Goal: Information Seeking & Learning: Learn about a topic

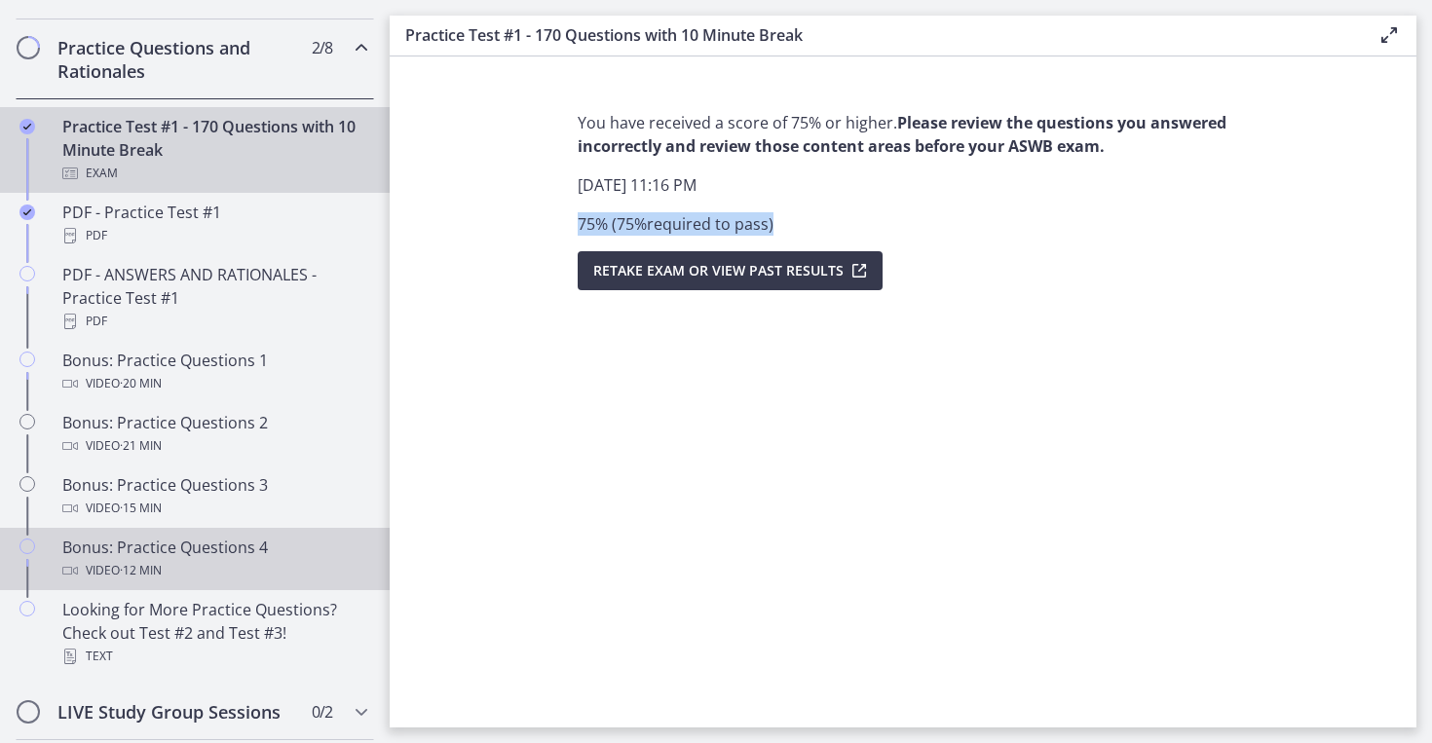
scroll to position [1004, 0]
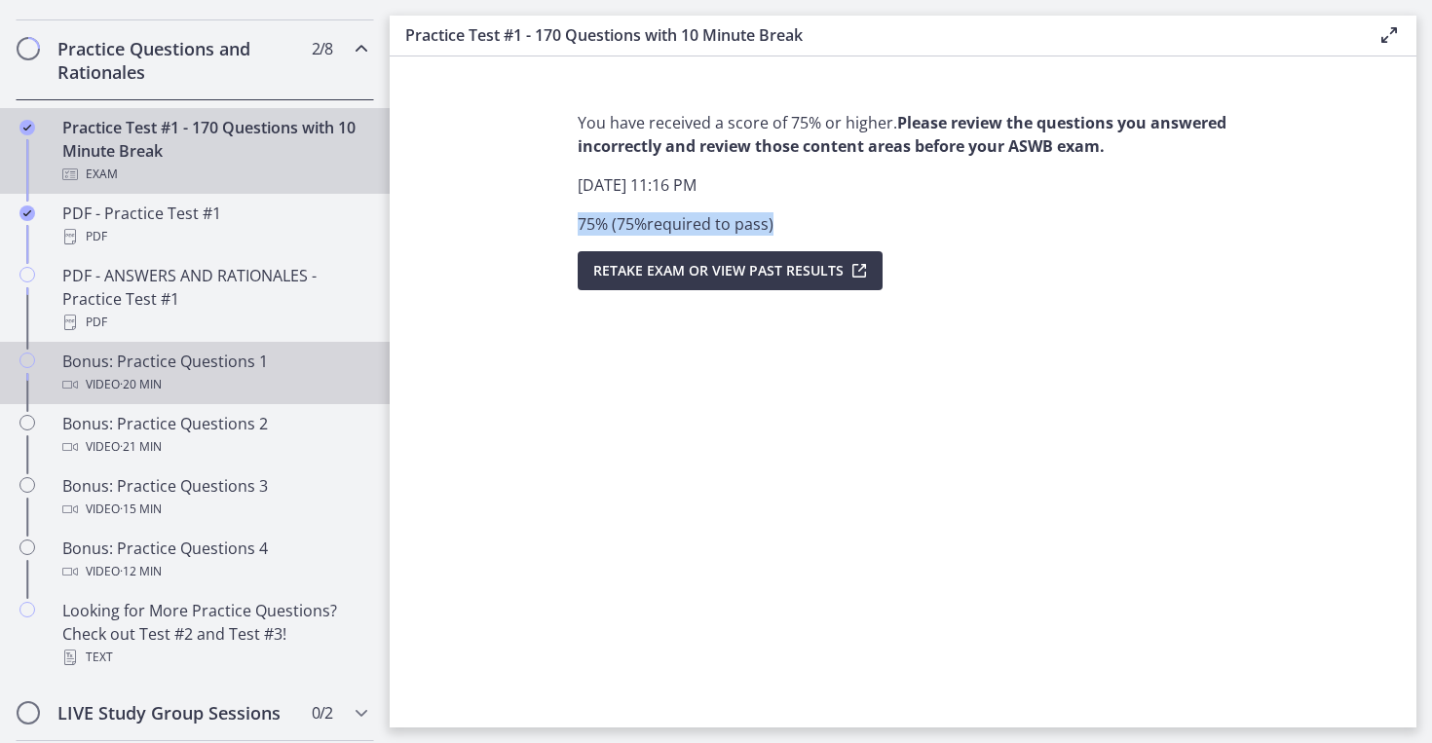
click at [269, 369] on div "Bonus: Practice Questions 1 Video · 20 min" at bounding box center [214, 373] width 304 height 47
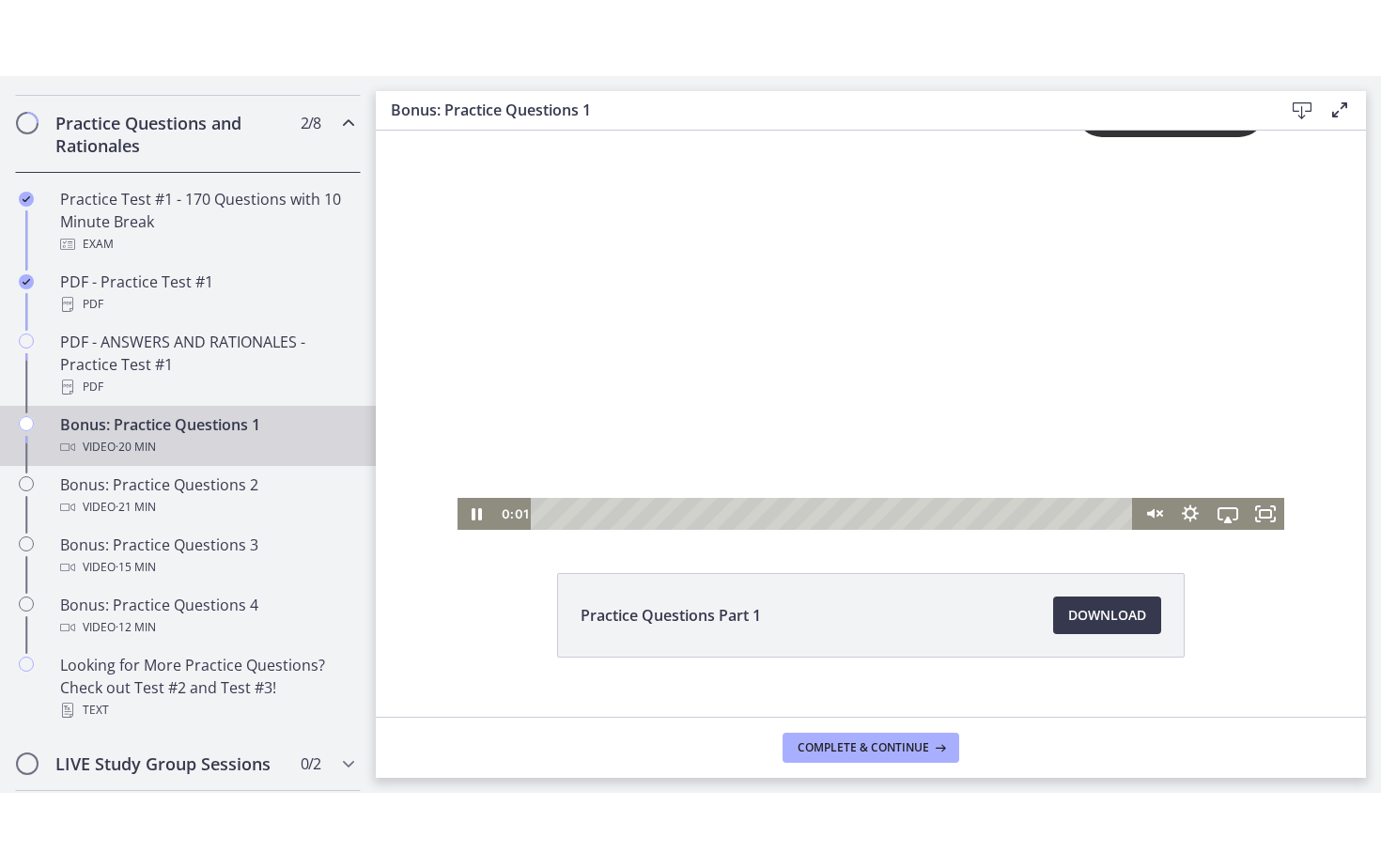
scroll to position [68, 0]
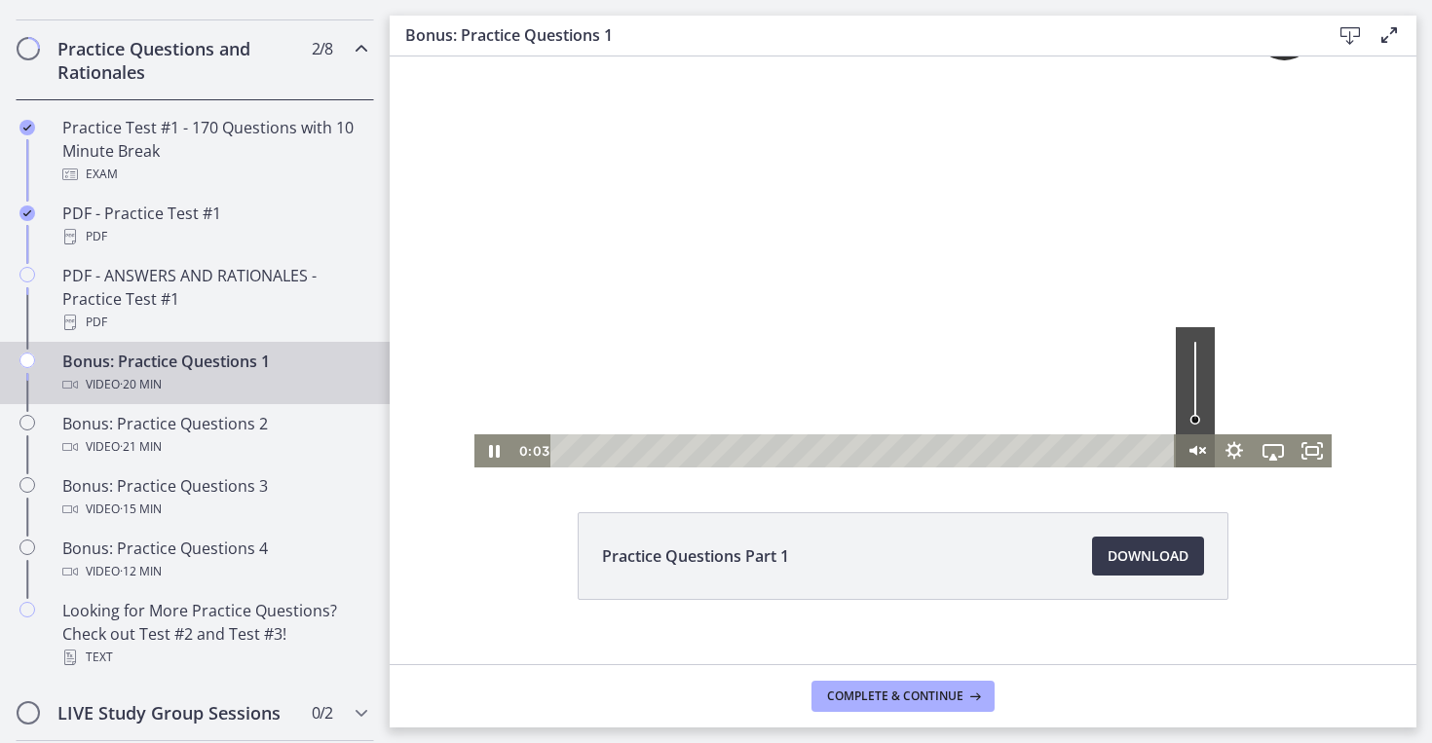
click at [1203, 446] on icon "Unmute" at bounding box center [1195, 451] width 39 height 33
click at [1197, 445] on icon "Mute" at bounding box center [1195, 451] width 39 height 33
click at [1198, 444] on icon "Unmute" at bounding box center [1195, 451] width 39 height 33
click at [1313, 460] on icon "Fullscreen" at bounding box center [1312, 452] width 47 height 40
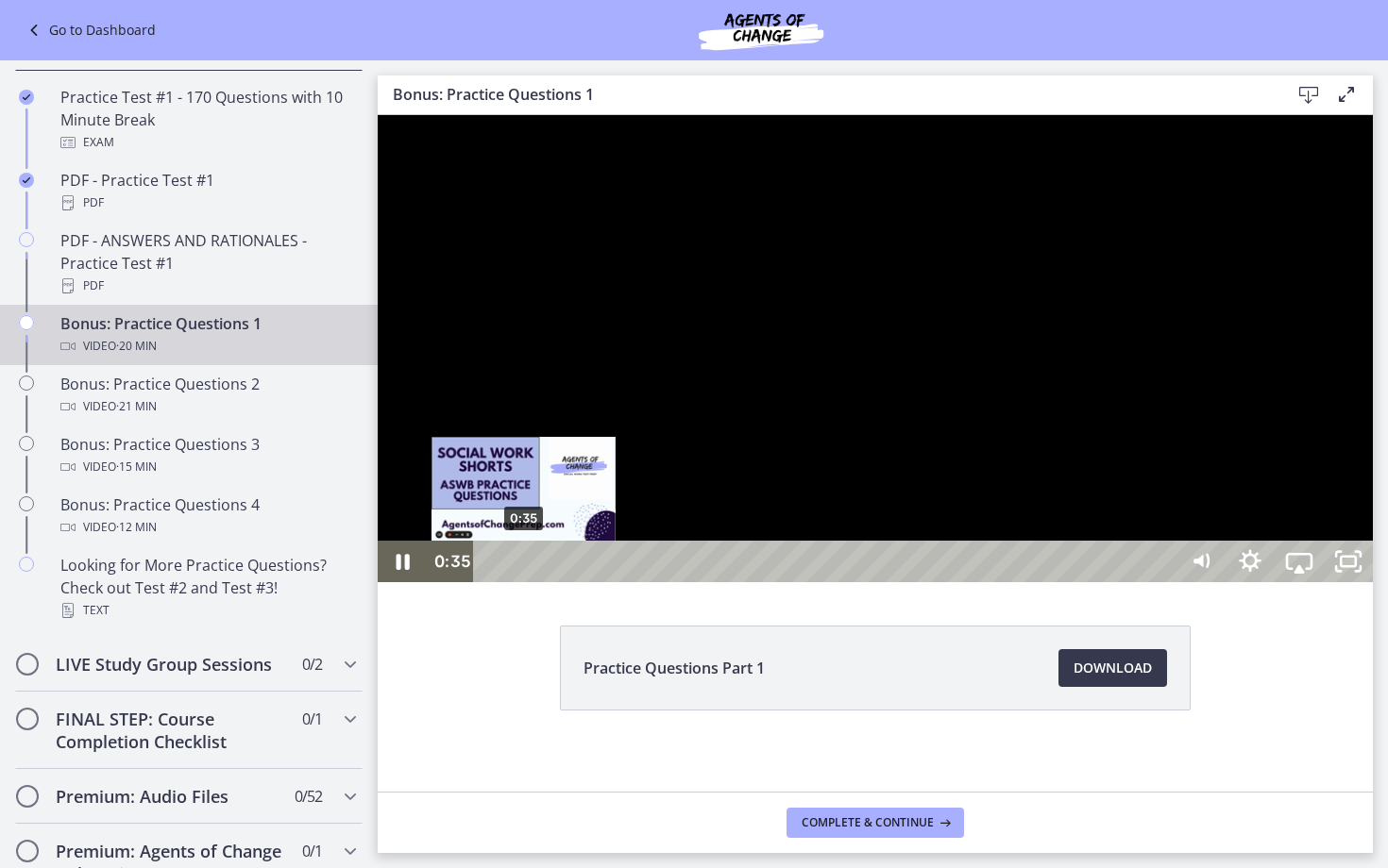
click at [524, 582] on div "0:35" at bounding box center [829, 561] width 673 height 42
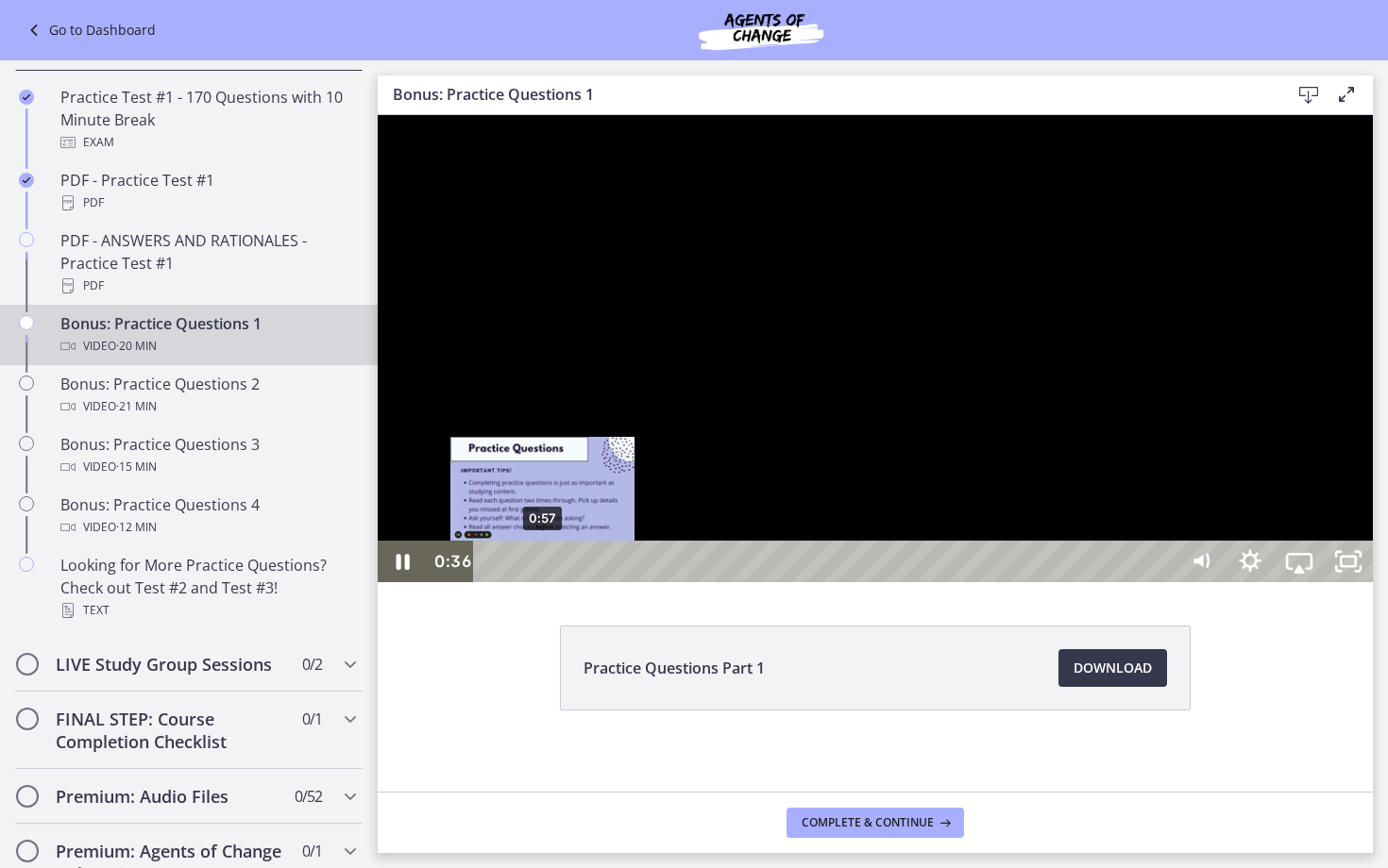
click at [544, 582] on div "0:57" at bounding box center [829, 561] width 673 height 42
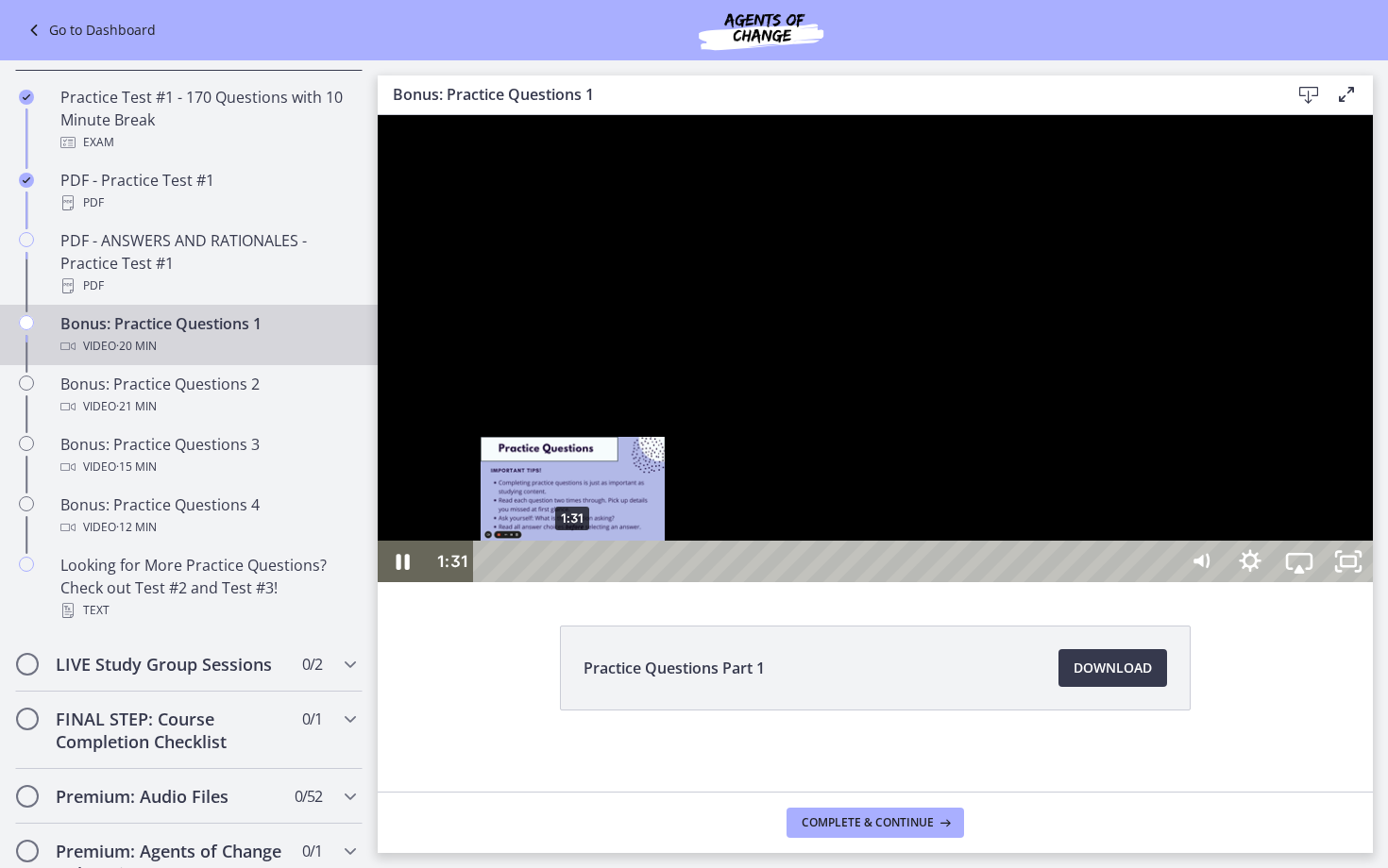
click at [573, 582] on div "1:31" at bounding box center [829, 561] width 673 height 42
click at [593, 582] on div "1:53" at bounding box center [829, 561] width 673 height 42
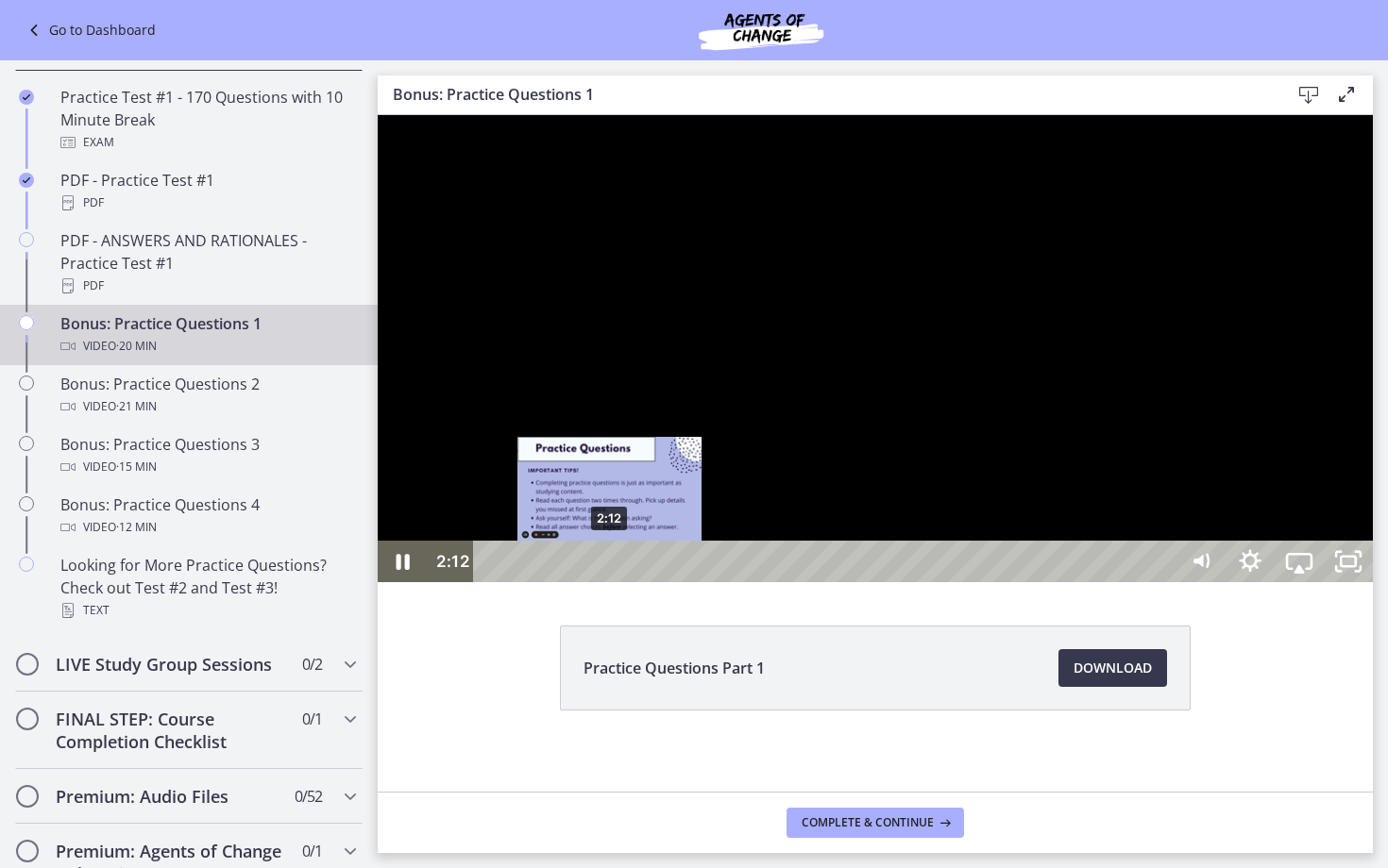
click at [610, 582] on div "2:12" at bounding box center [829, 561] width 673 height 42
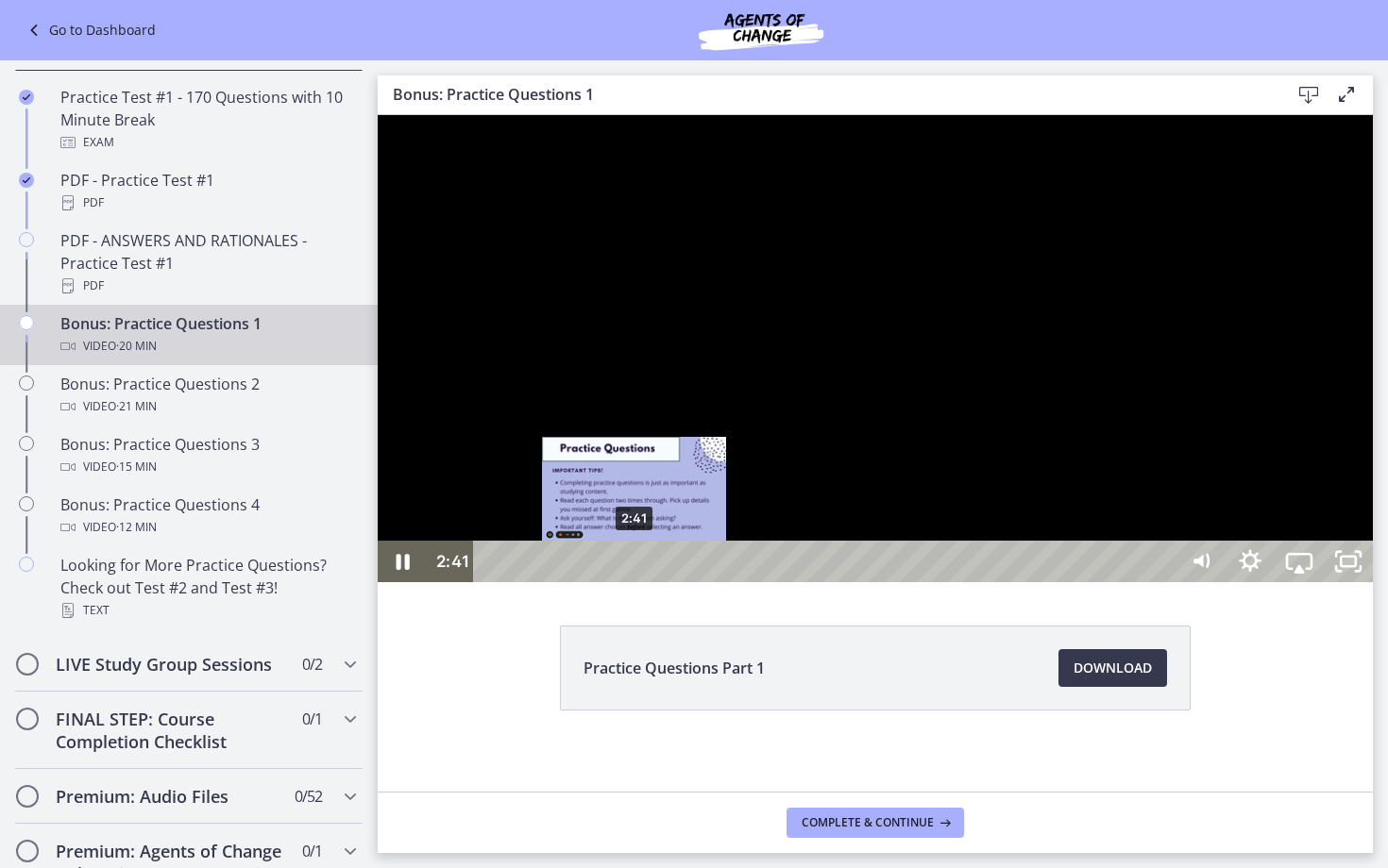
click at [636, 582] on div "2:41" at bounding box center [829, 561] width 673 height 42
click at [654, 582] on div "3:02" at bounding box center [829, 561] width 673 height 42
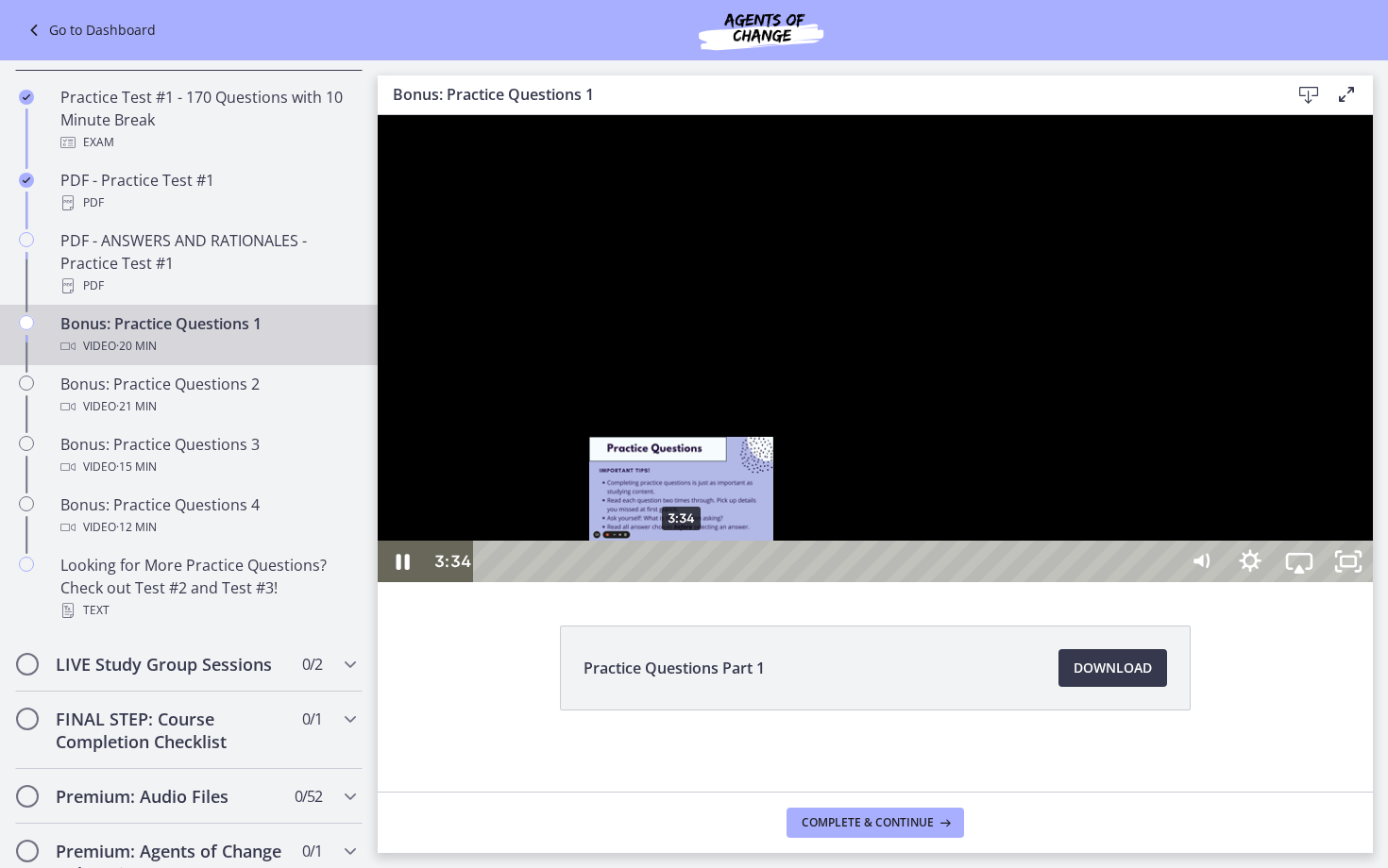
click at [682, 582] on div "3:34" at bounding box center [829, 561] width 673 height 42
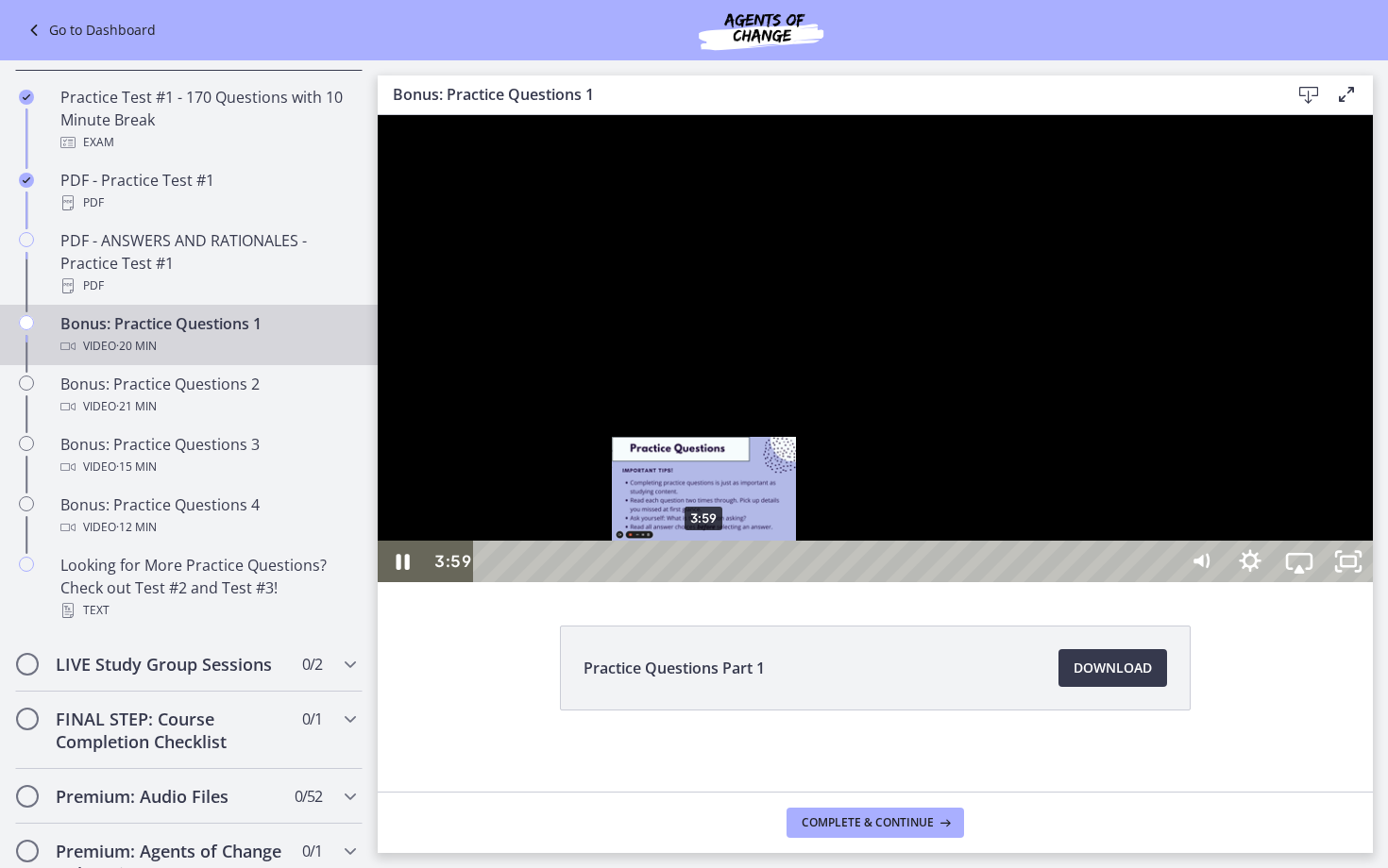
click at [706, 582] on div "3:59" at bounding box center [829, 561] width 673 height 42
click at [728, 582] on div "4:23" at bounding box center [829, 561] width 673 height 42
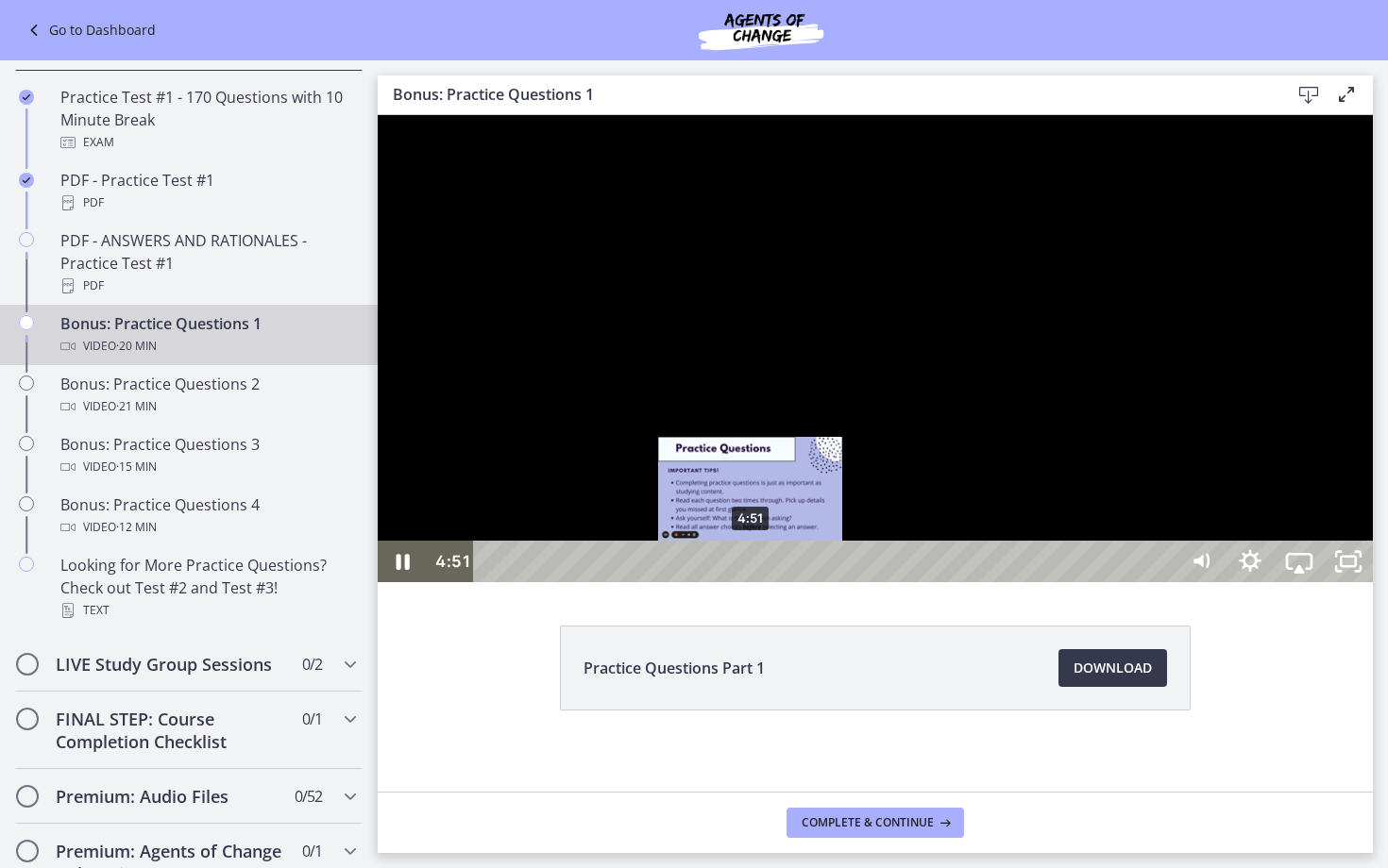
click at [752, 582] on div "4:51" at bounding box center [829, 561] width 673 height 42
click at [772, 582] on div "5:13" at bounding box center [829, 561] width 673 height 42
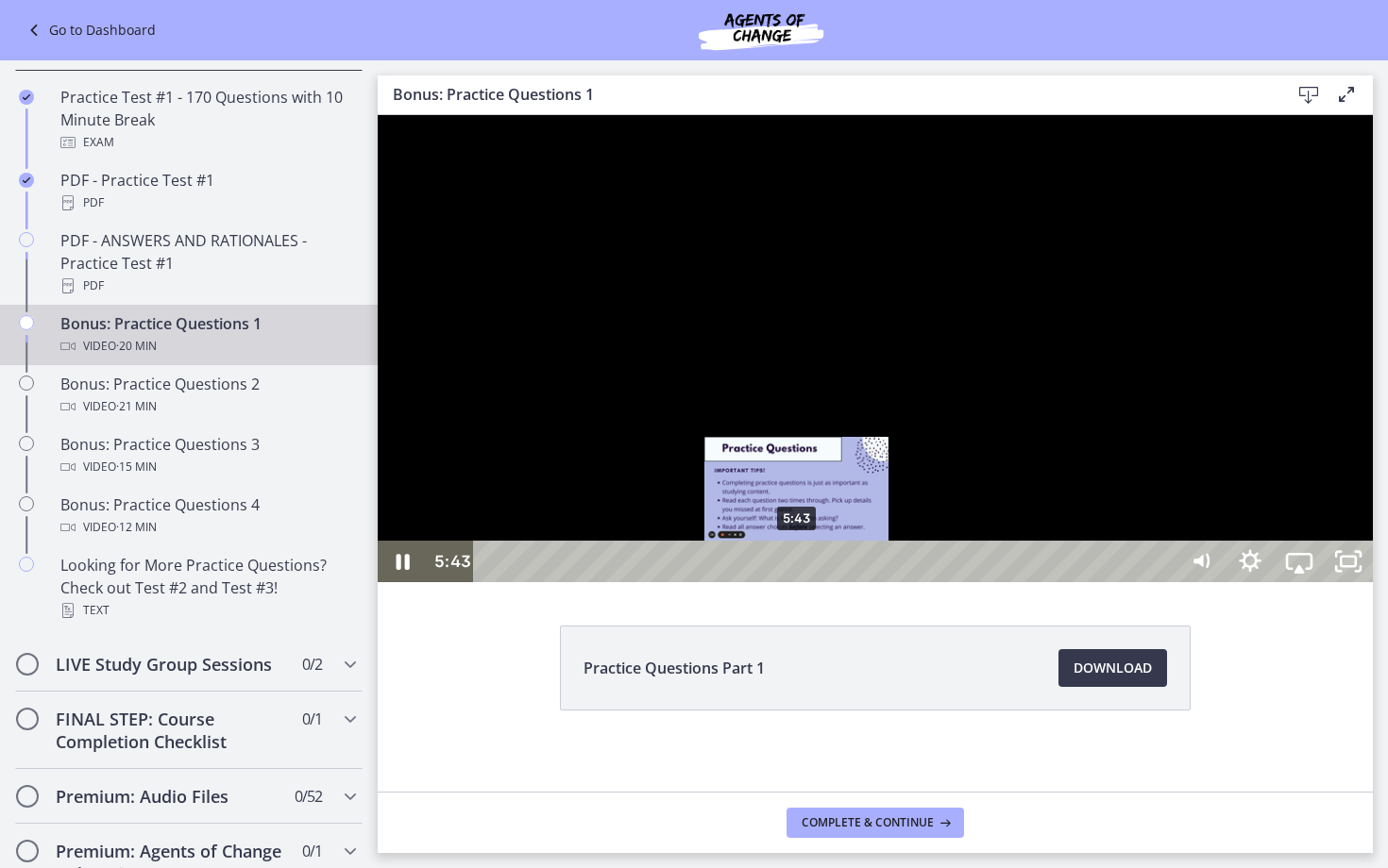
click at [798, 582] on div "5:43" at bounding box center [829, 561] width 673 height 42
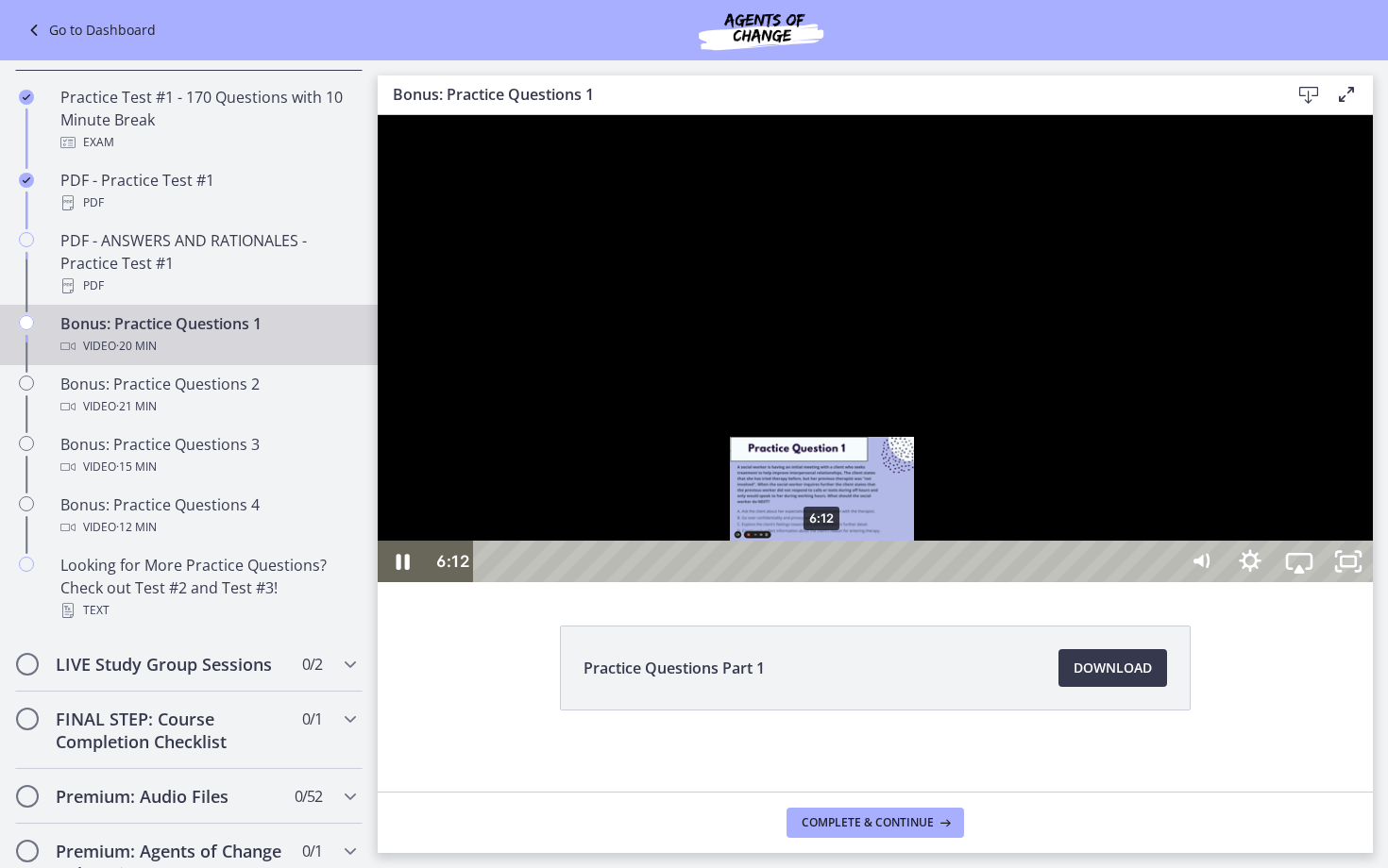
click at [824, 582] on div "6:12" at bounding box center [829, 561] width 673 height 42
click at [816, 582] on div "6:02" at bounding box center [829, 561] width 673 height 42
click at [803, 582] on div "5:48" at bounding box center [829, 561] width 673 height 42
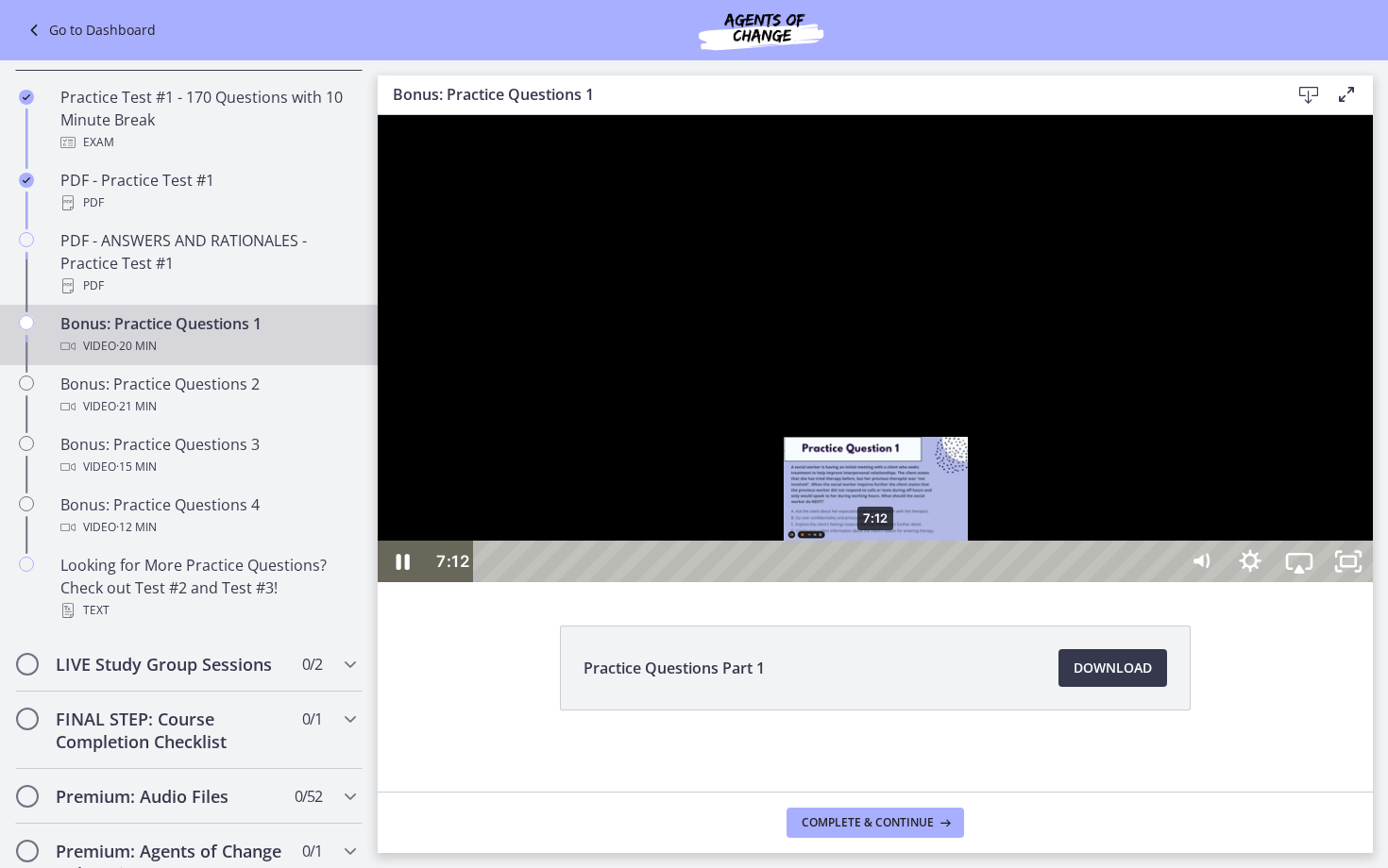
click at [877, 582] on div "7:12" at bounding box center [829, 561] width 673 height 42
click at [900, 582] on div "7:38" at bounding box center [829, 561] width 673 height 42
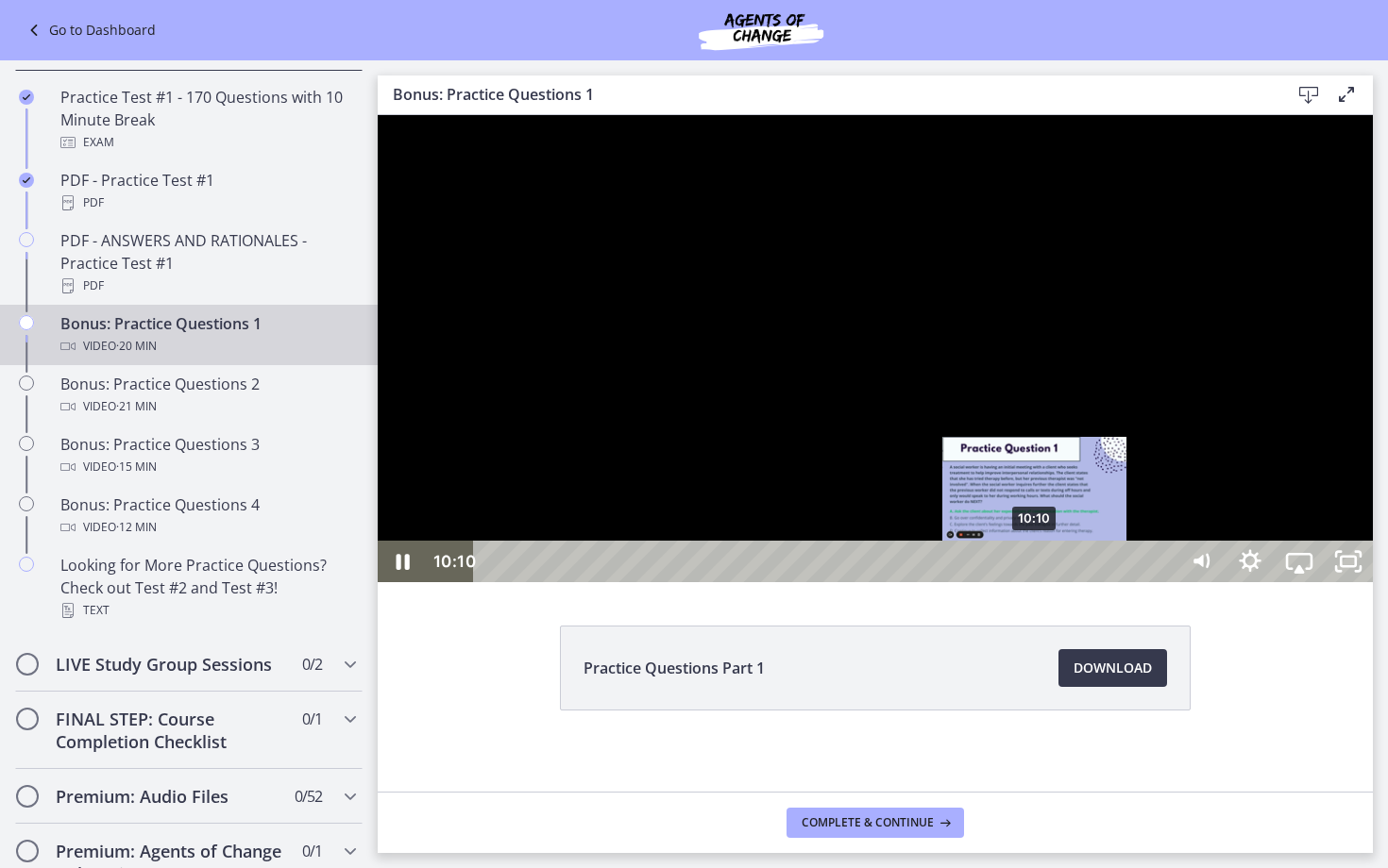
click at [1036, 582] on div "10:10" at bounding box center [829, 561] width 673 height 42
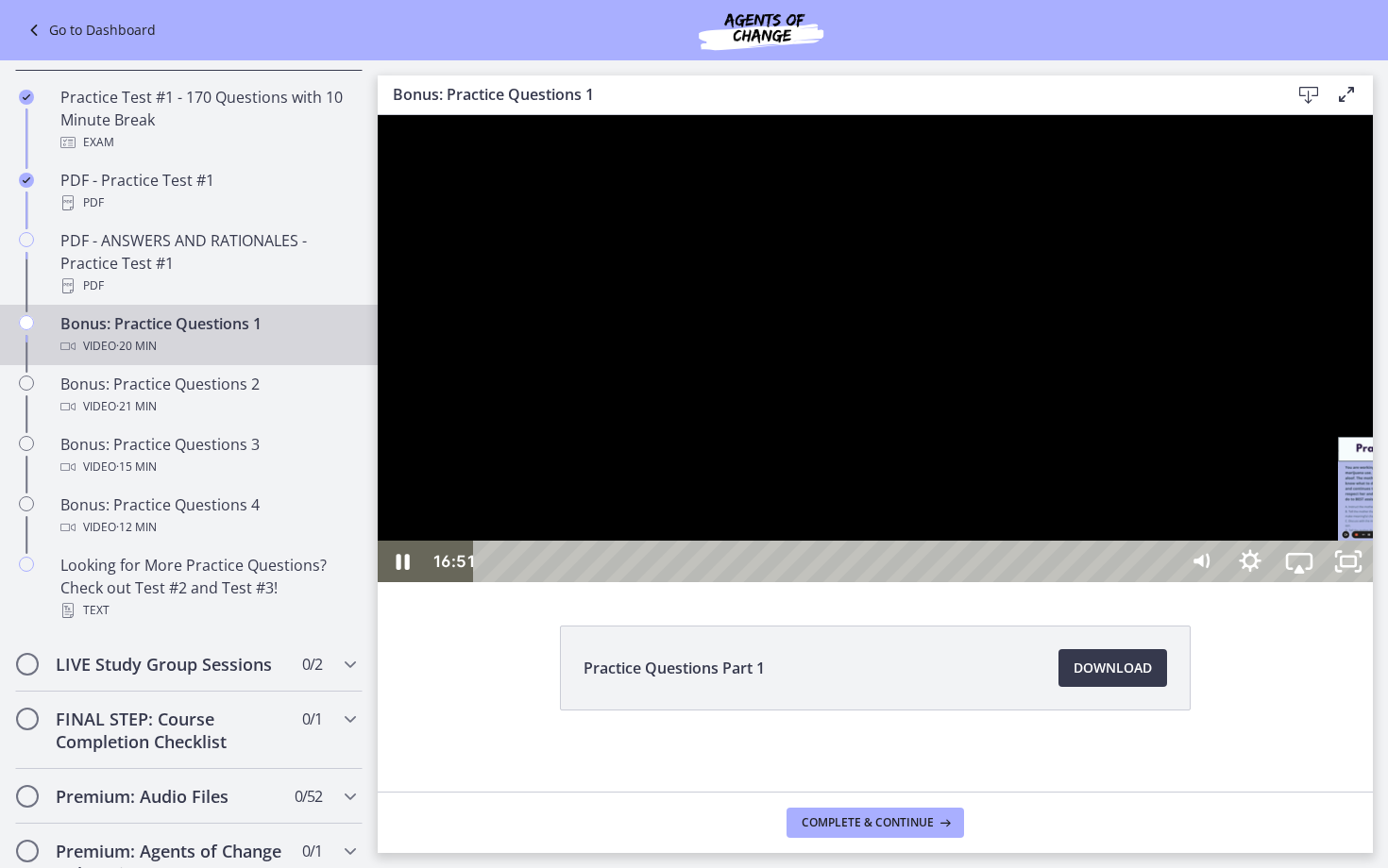
click at [1164, 582] on div "17:36" at bounding box center [829, 561] width 673 height 42
click at [1164, 582] on div "18:06" at bounding box center [829, 561] width 673 height 42
click at [1164, 582] on div "18:36" at bounding box center [829, 561] width 673 height 42
click at [1164, 582] on div "18:56" at bounding box center [829, 561] width 673 height 42
click at [1164, 582] on div "19:28" at bounding box center [829, 561] width 673 height 42
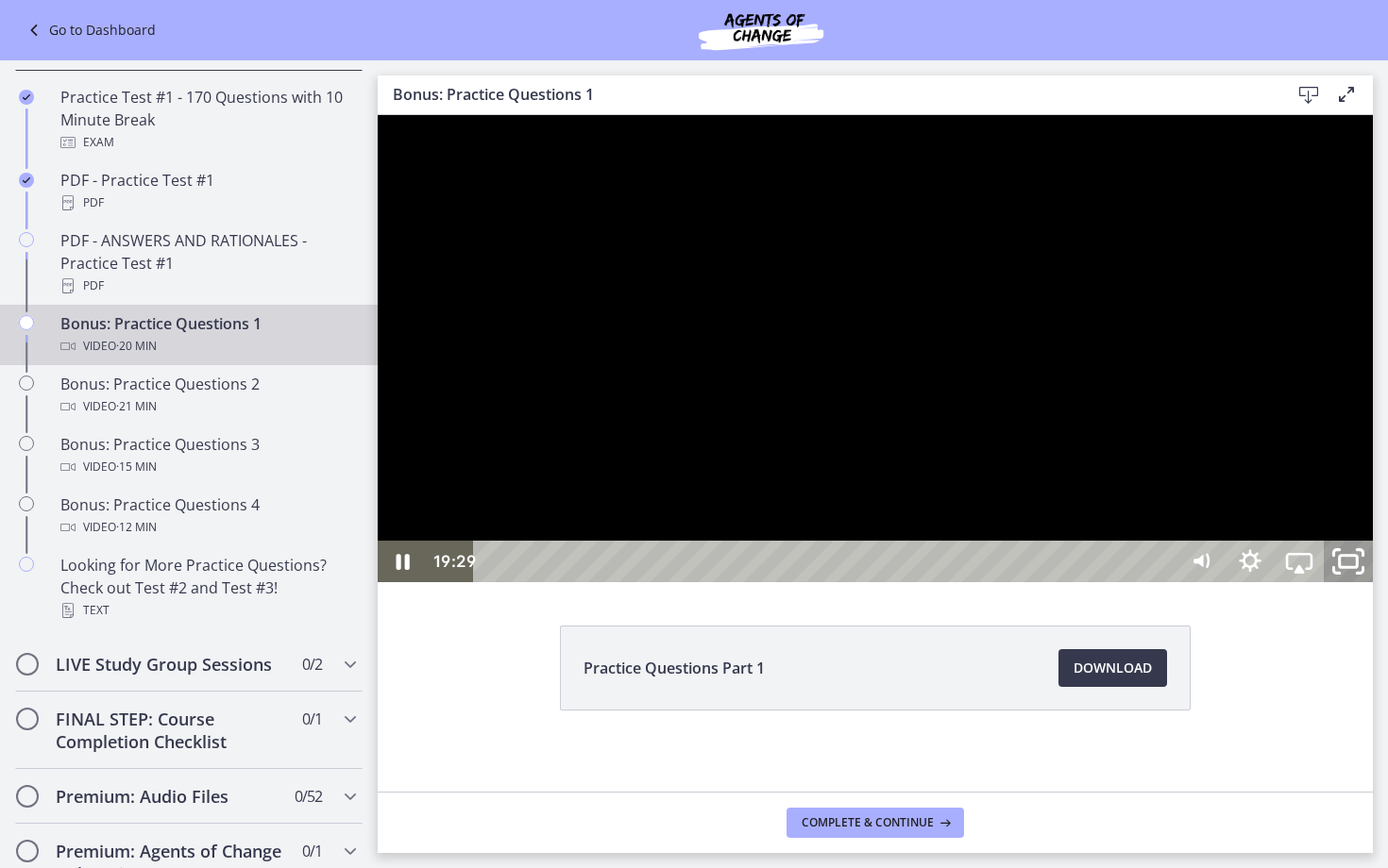
click at [1378, 587] on icon "Unfullscreen" at bounding box center [1348, 562] width 58 height 50
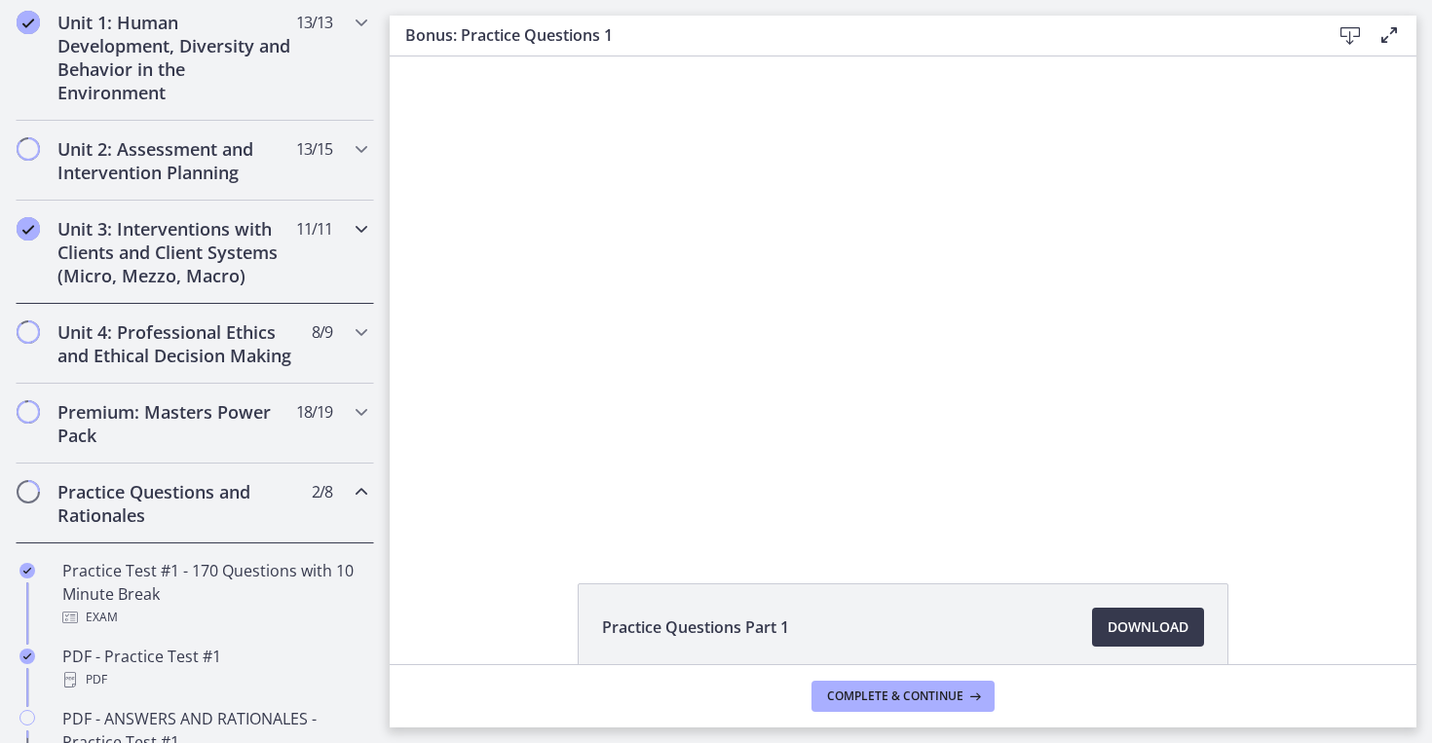
scroll to position [558, 0]
click at [228, 182] on h2 "Unit 2: Assessment and Intervention Planning" at bounding box center [176, 162] width 238 height 47
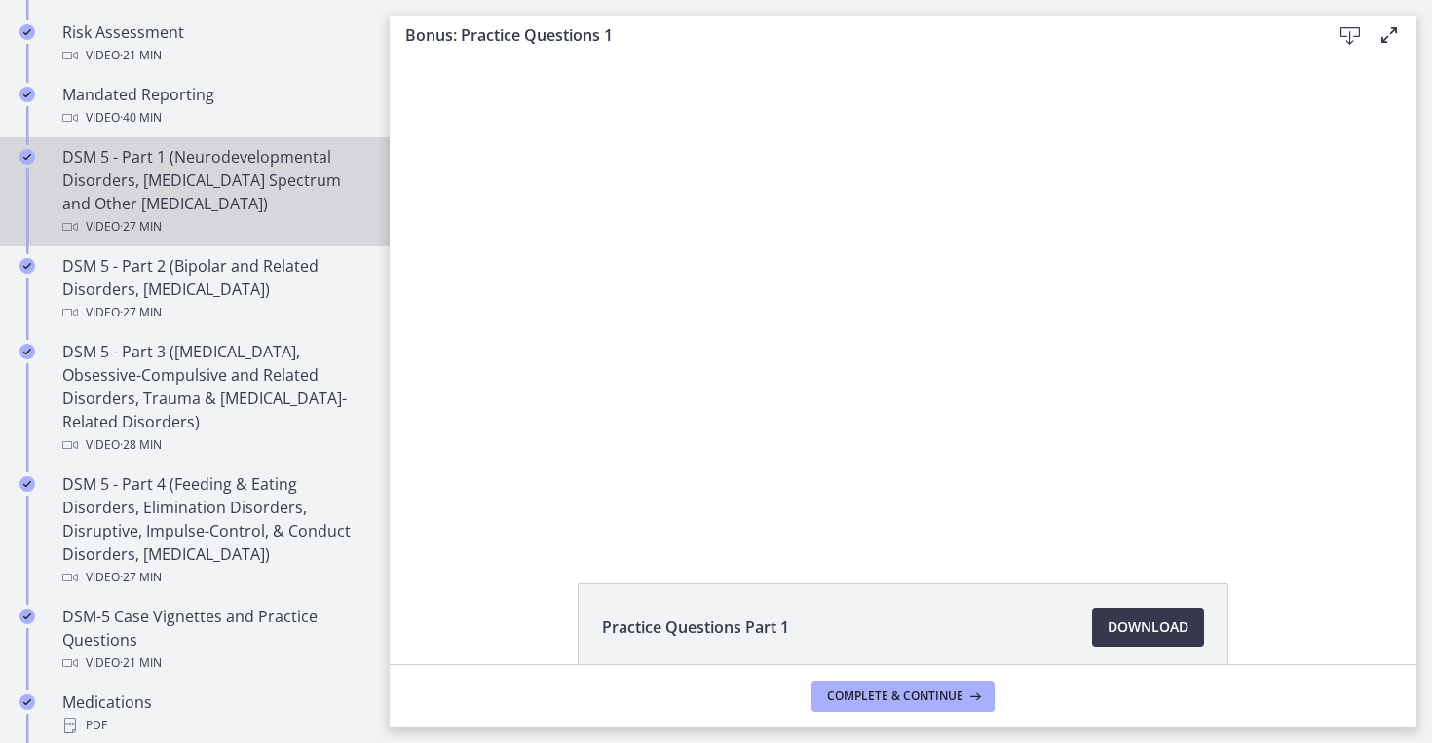
scroll to position [825, 0]
